Goal: Navigation & Orientation: Go to known website

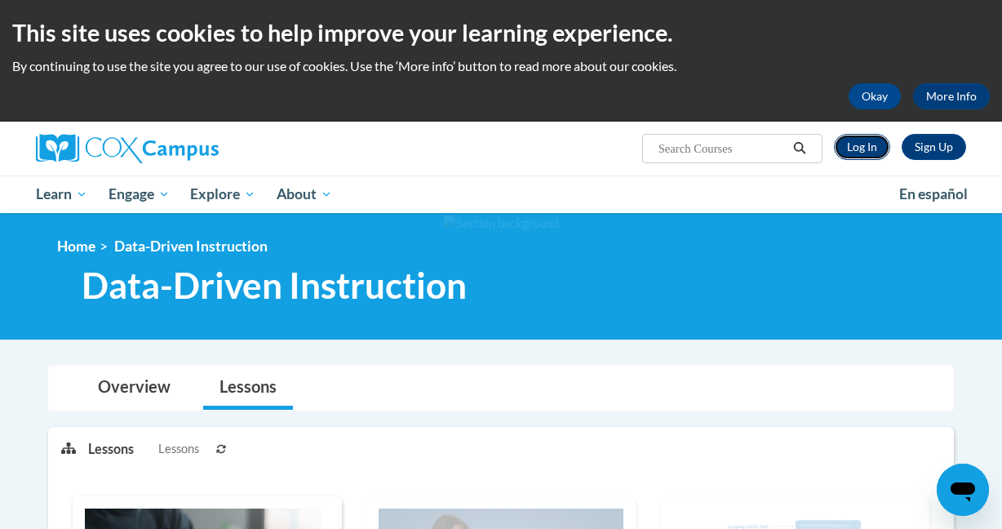
click at [865, 144] on link "Log In" at bounding box center [862, 147] width 56 height 26
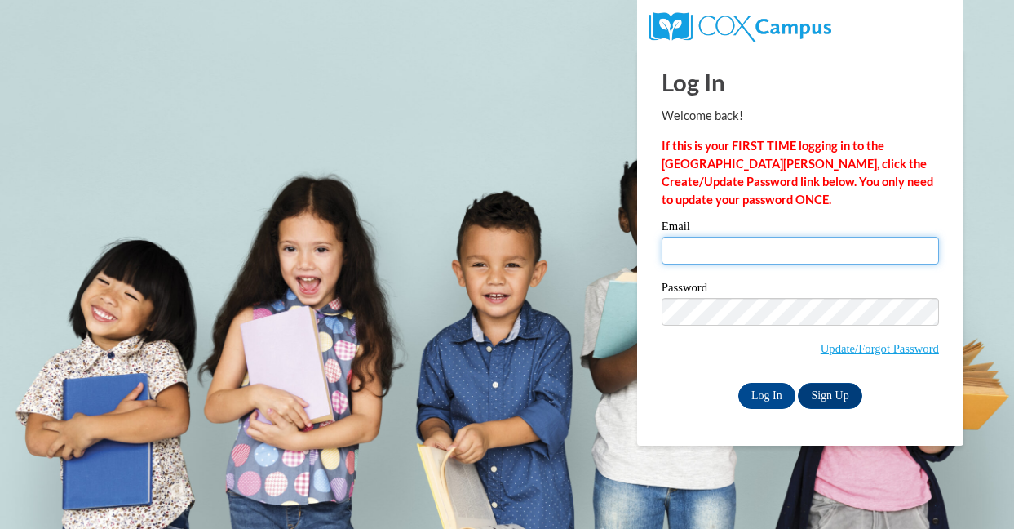
click at [803, 239] on input "Email" at bounding box center [799, 251] width 277 height 28
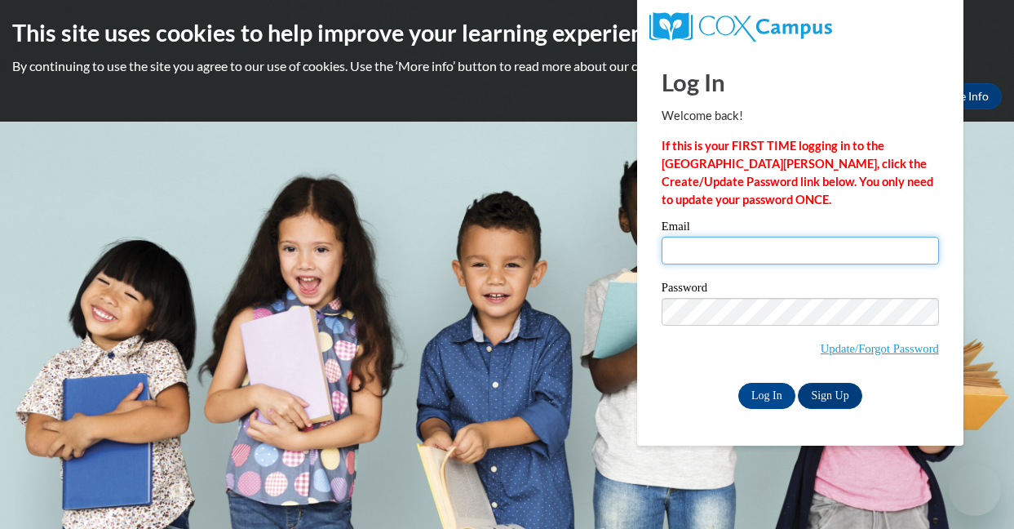
type input "[PERSON_NAME][EMAIL_ADDRESS][PERSON_NAME][DOMAIN_NAME]"
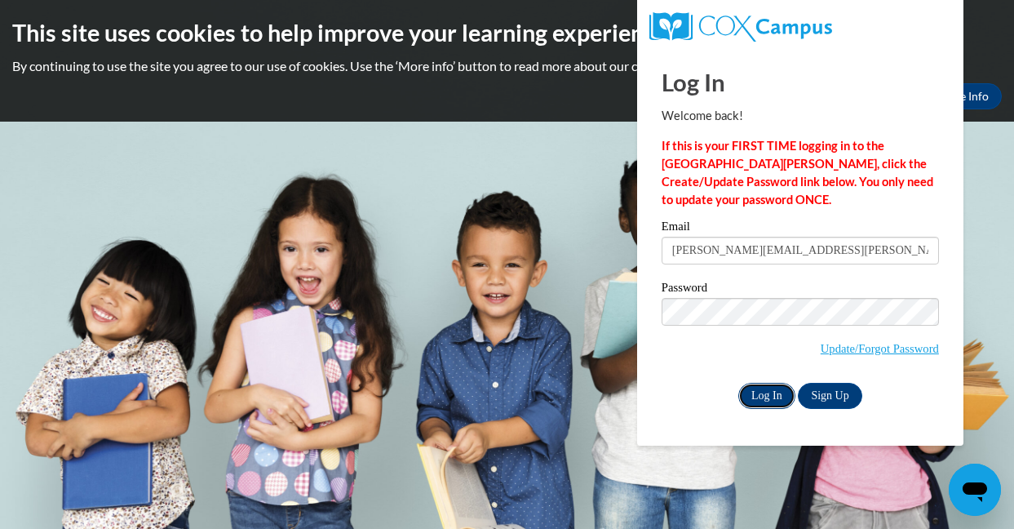
click at [763, 387] on input "Log In" at bounding box center [766, 396] width 57 height 26
